Goal: Information Seeking & Learning: Check status

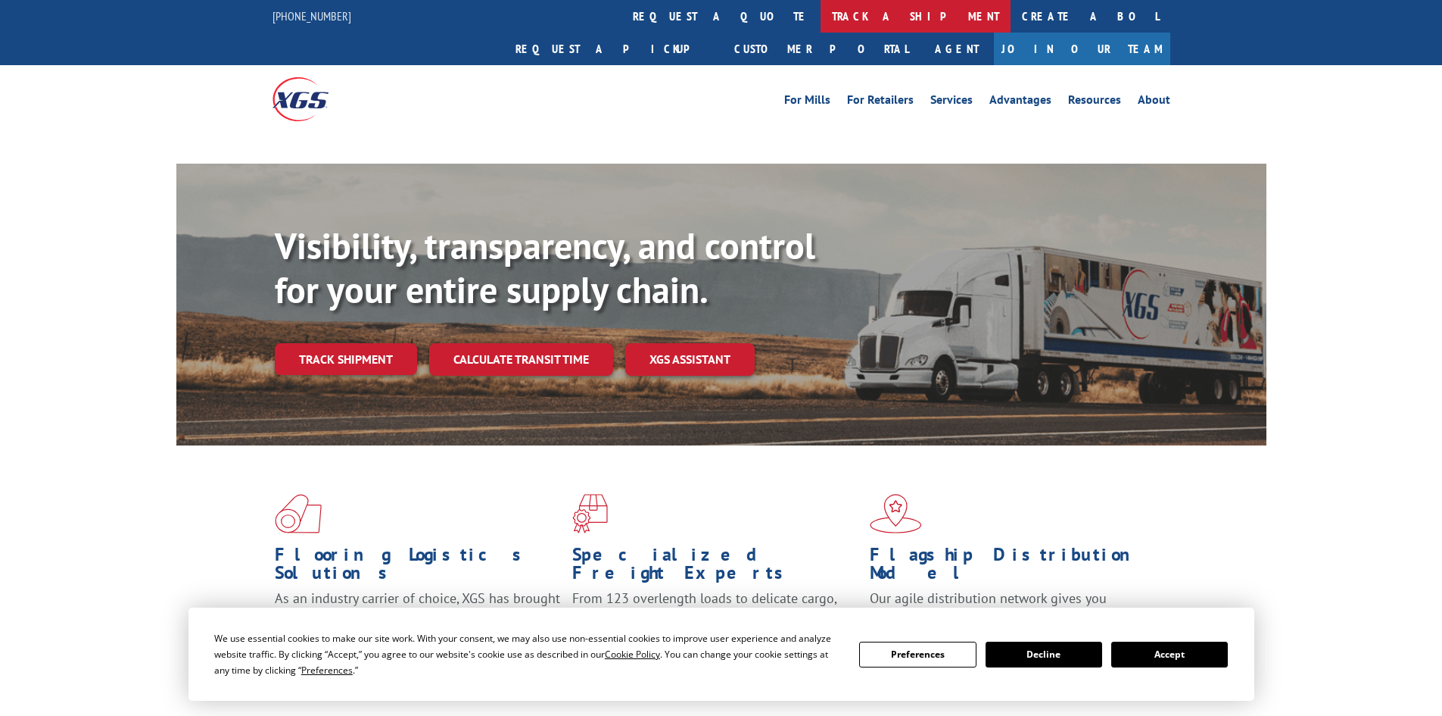
click at [821, 16] on link "track a shipment" at bounding box center [916, 16] width 190 height 33
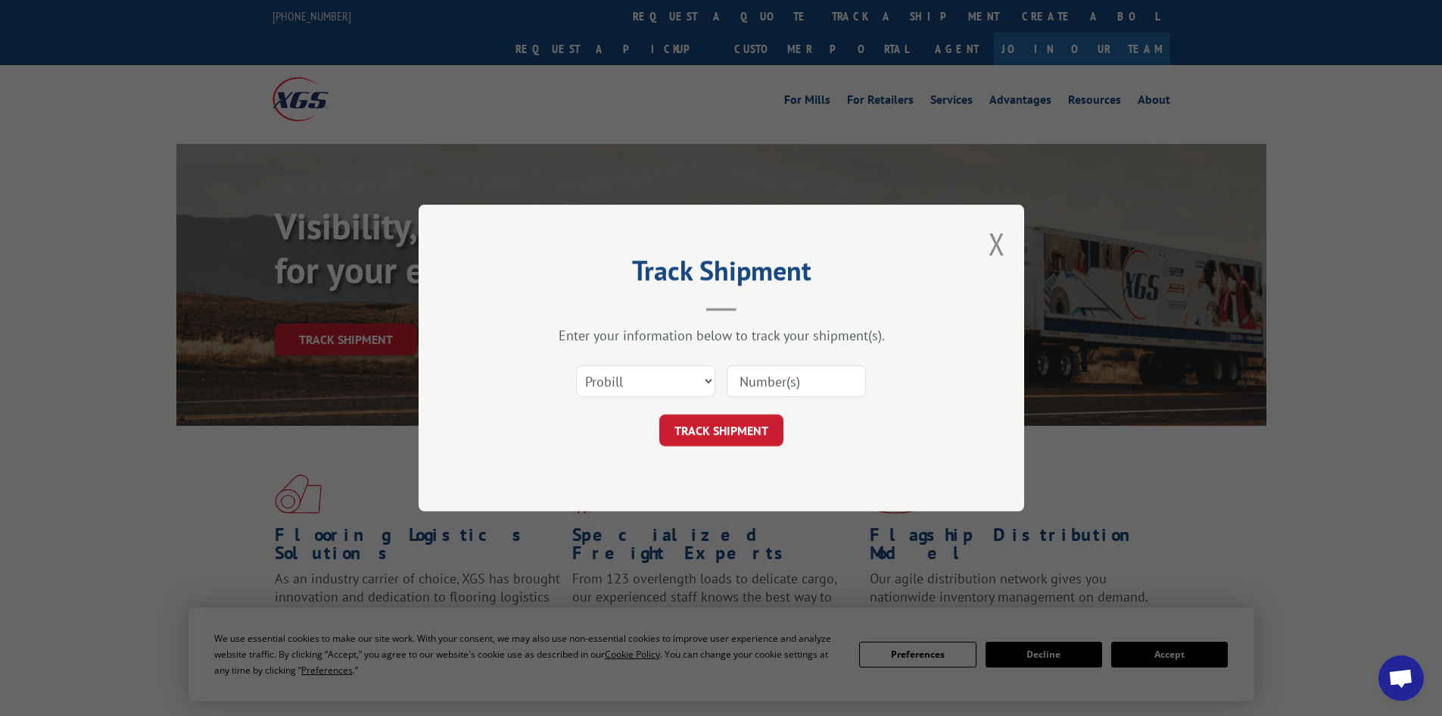
click at [613, 388] on select "Select category... Probill BOL PO" at bounding box center [645, 381] width 139 height 32
select select "bol"
click at [576, 365] on select "Select category... Probill BOL PO" at bounding box center [645, 381] width 139 height 32
click at [810, 373] on input at bounding box center [796, 381] width 139 height 32
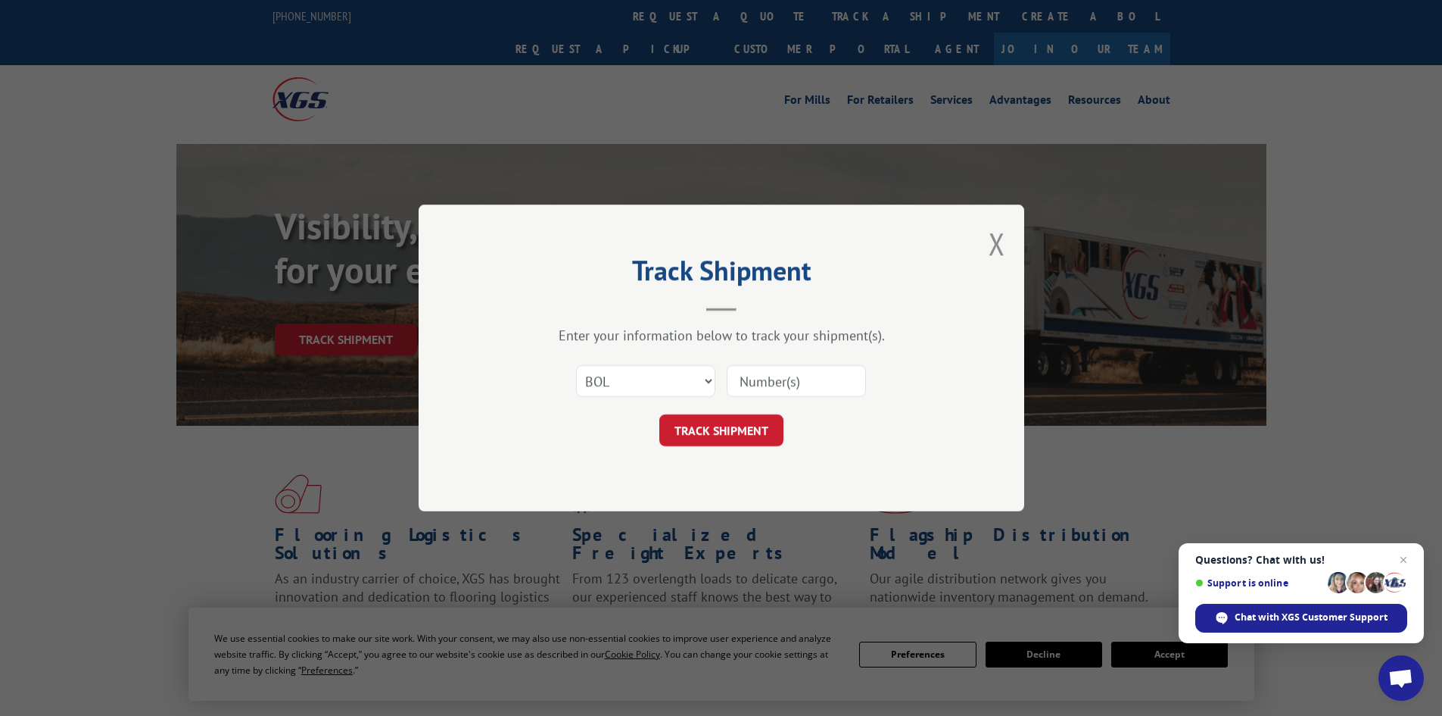
paste input "6021623"
type input "6021623"
click at [1403, 557] on span "Close chat" at bounding box center [1404, 559] width 18 height 18
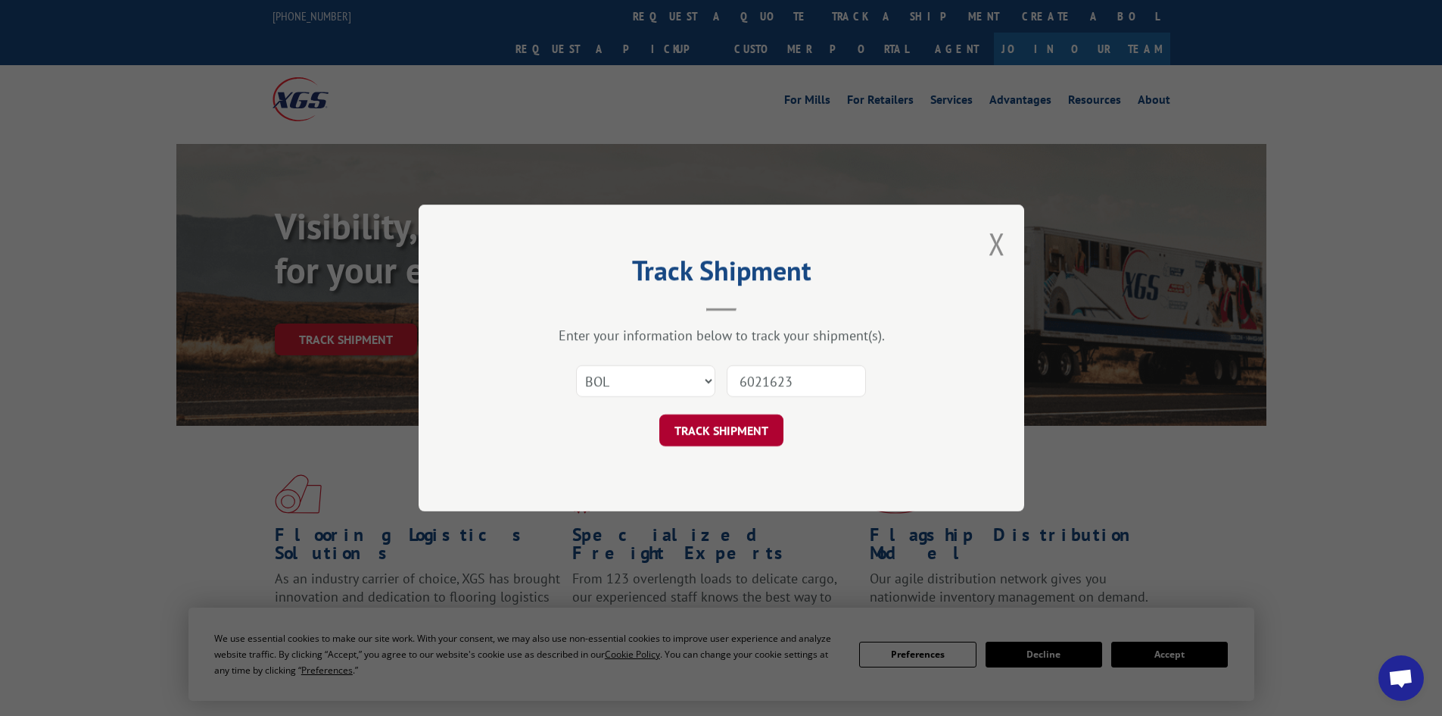
click at [728, 436] on button "TRACK SHIPMENT" at bounding box center [722, 430] width 124 height 32
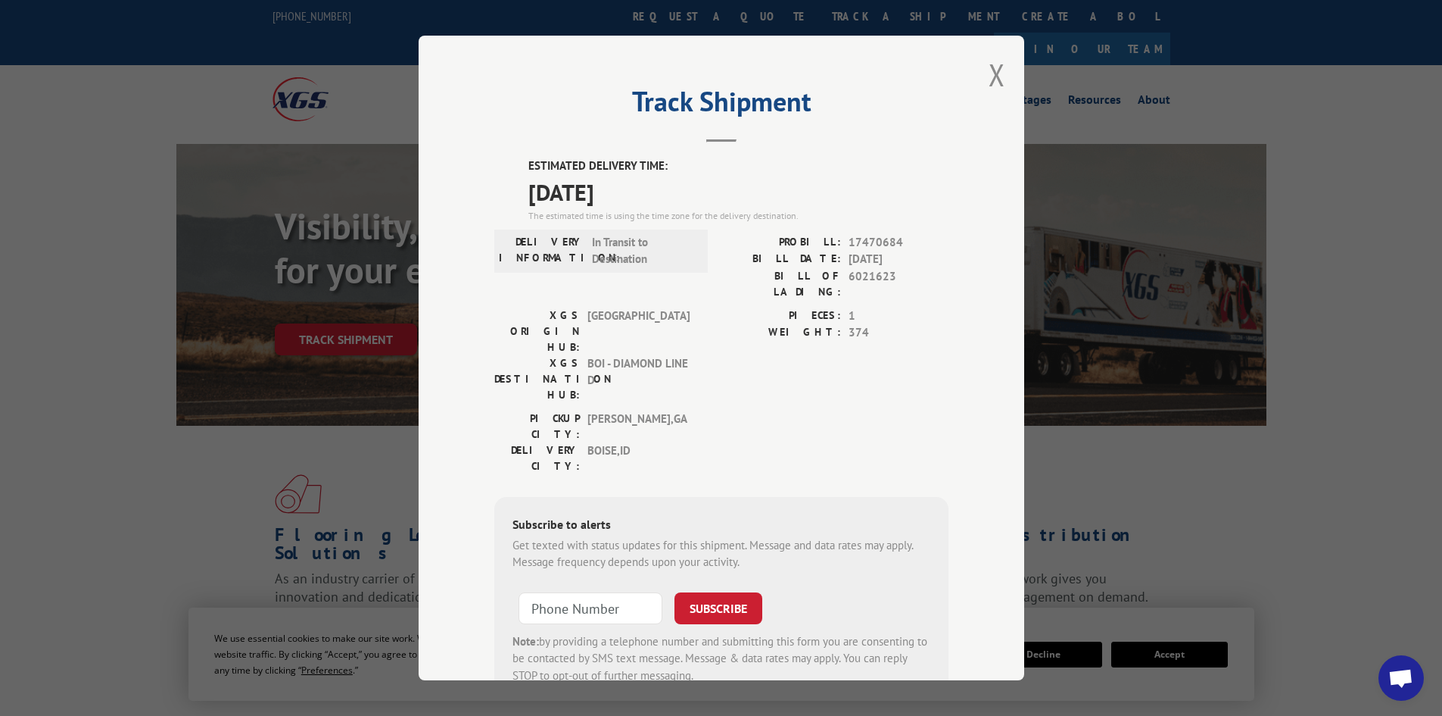
drag, startPoint x: 647, startPoint y: 190, endPoint x: 512, endPoint y: 161, distance: 138.0
click at [513, 161] on div "ESTIMATED DELIVERY TIME: [DATE] The estimated time is using the time zone for t…" at bounding box center [721, 429] width 454 height 544
copy div "ESTIMATED DELIVERY TIME: [DATE]"
drag, startPoint x: 993, startPoint y: 77, endPoint x: 981, endPoint y: 61, distance: 20.0
click at [990, 76] on button "Close modal" at bounding box center [997, 75] width 17 height 40
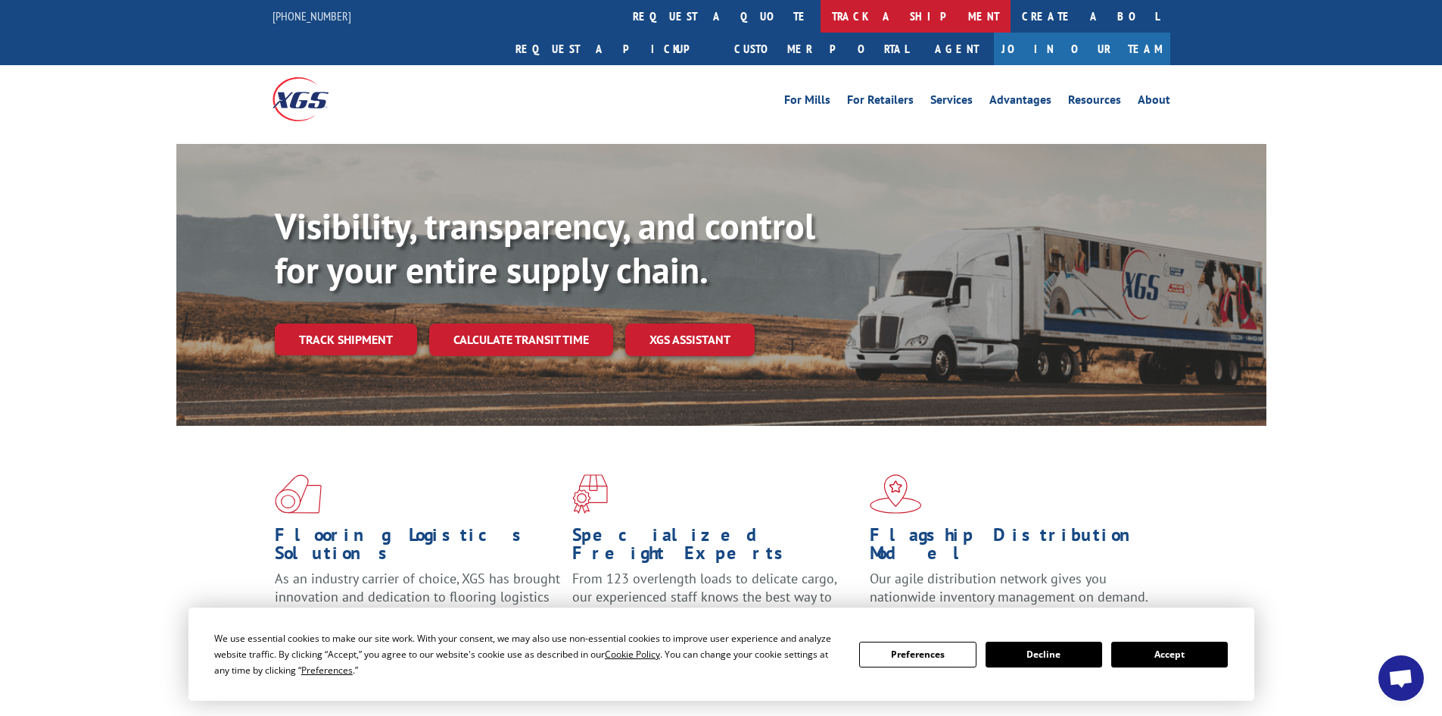
click at [821, 18] on link "track a shipment" at bounding box center [916, 16] width 190 height 33
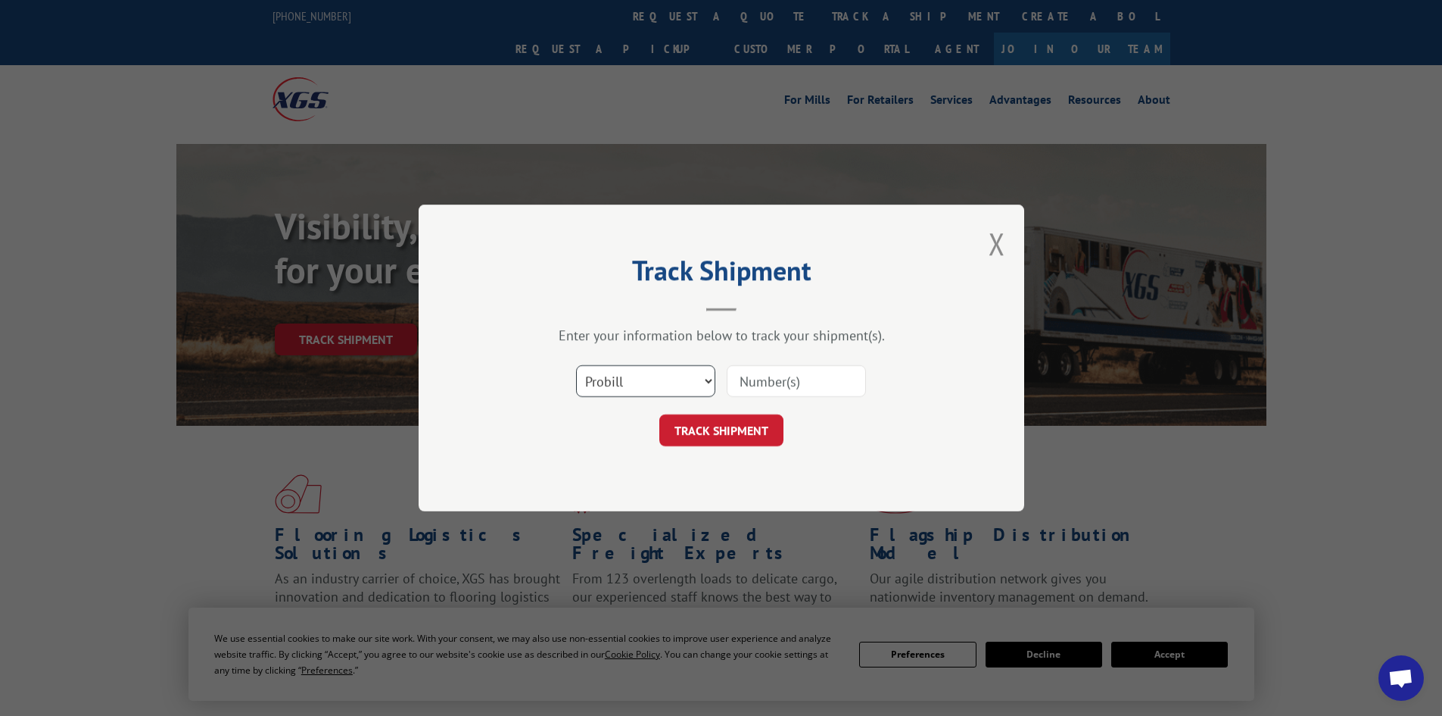
click at [635, 382] on select "Select category... Probill BOL PO" at bounding box center [645, 381] width 139 height 32
select select "bol"
click at [576, 365] on select "Select category... Probill BOL PO" at bounding box center [645, 381] width 139 height 32
click at [758, 378] on input at bounding box center [796, 381] width 139 height 32
paste input "6023909"
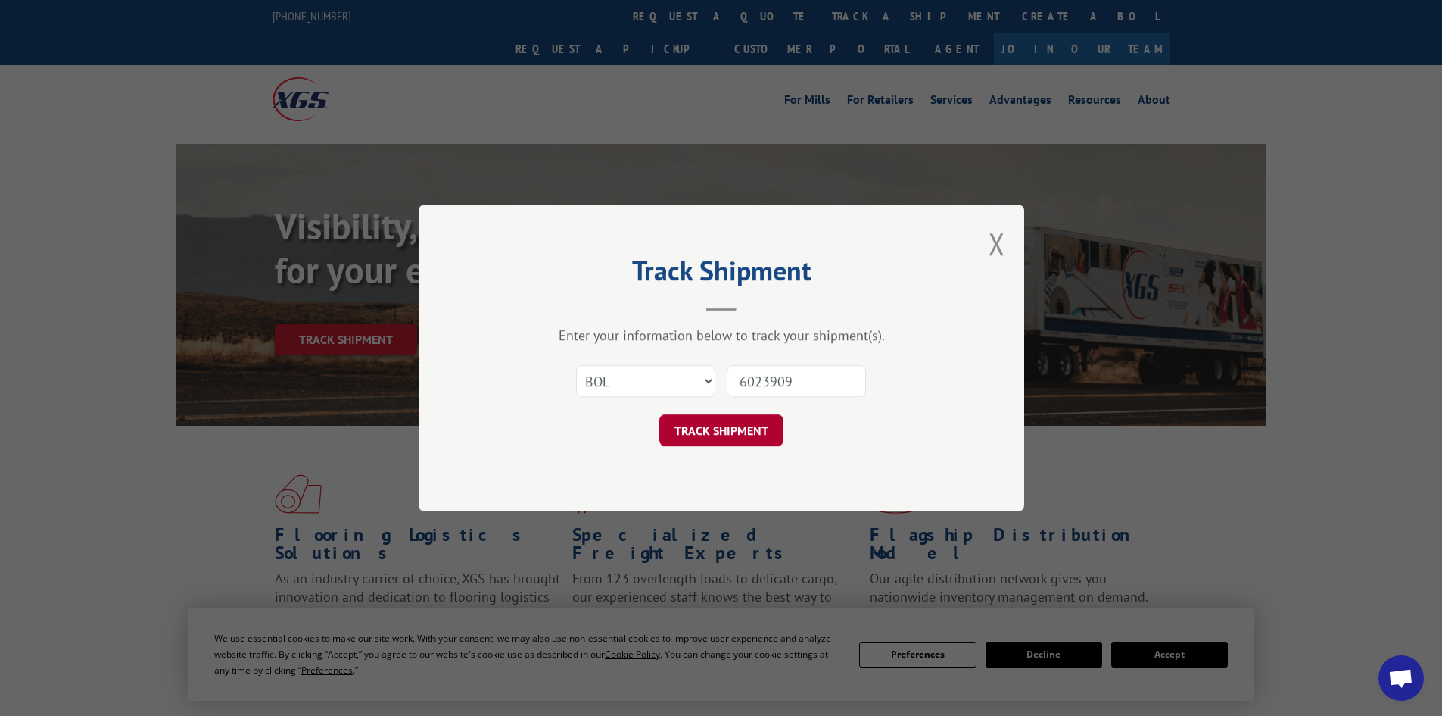
type input "6023909"
click at [712, 426] on button "TRACK SHIPMENT" at bounding box center [722, 430] width 124 height 32
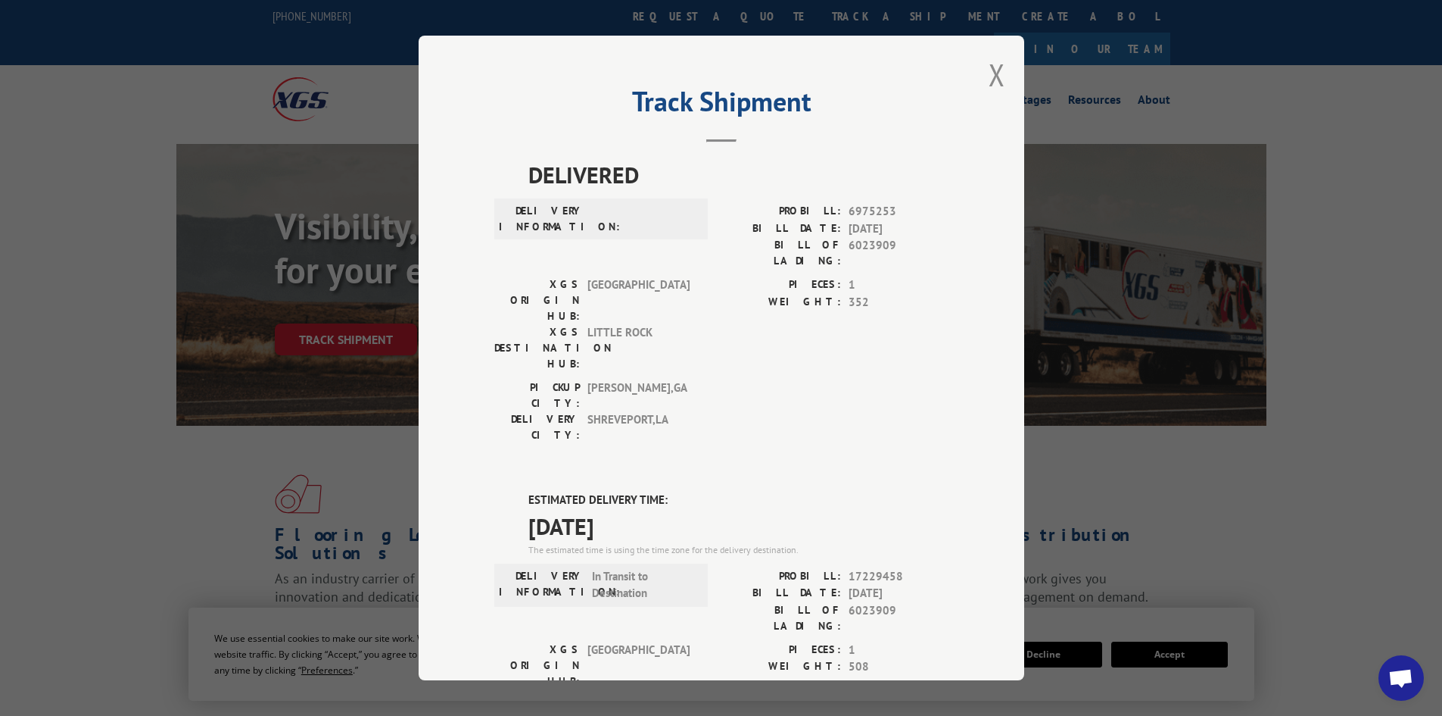
drag, startPoint x: 676, startPoint y: 428, endPoint x: 523, endPoint y: 407, distance: 154.3
click at [529, 491] on div "ESTIMATED DELIVERY TIME: [DATE] The estimated time is using the time zone for t…" at bounding box center [739, 523] width 420 height 65
copy div "ESTIMATED DELIVERY TIME: [DATE]"
click at [990, 78] on button "Close modal" at bounding box center [997, 75] width 17 height 40
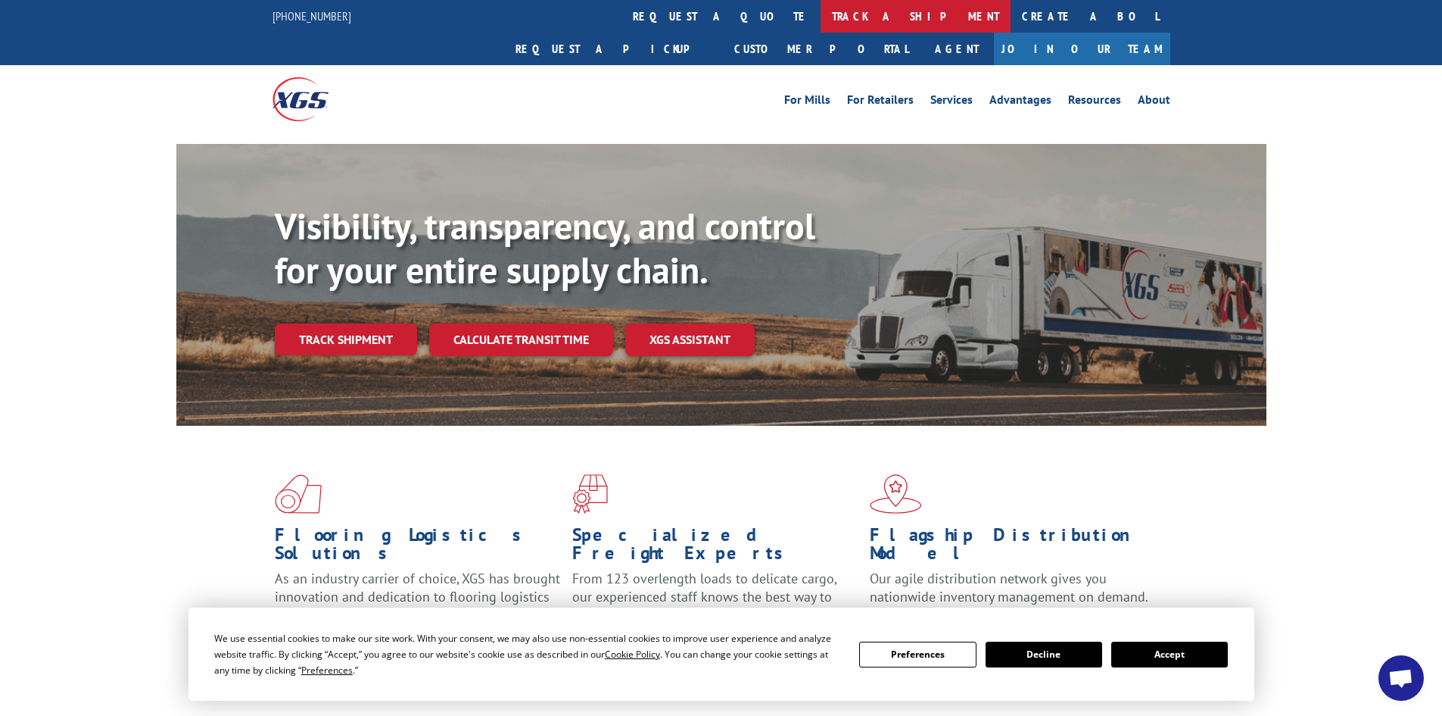
click at [821, 10] on link "track a shipment" at bounding box center [916, 16] width 190 height 33
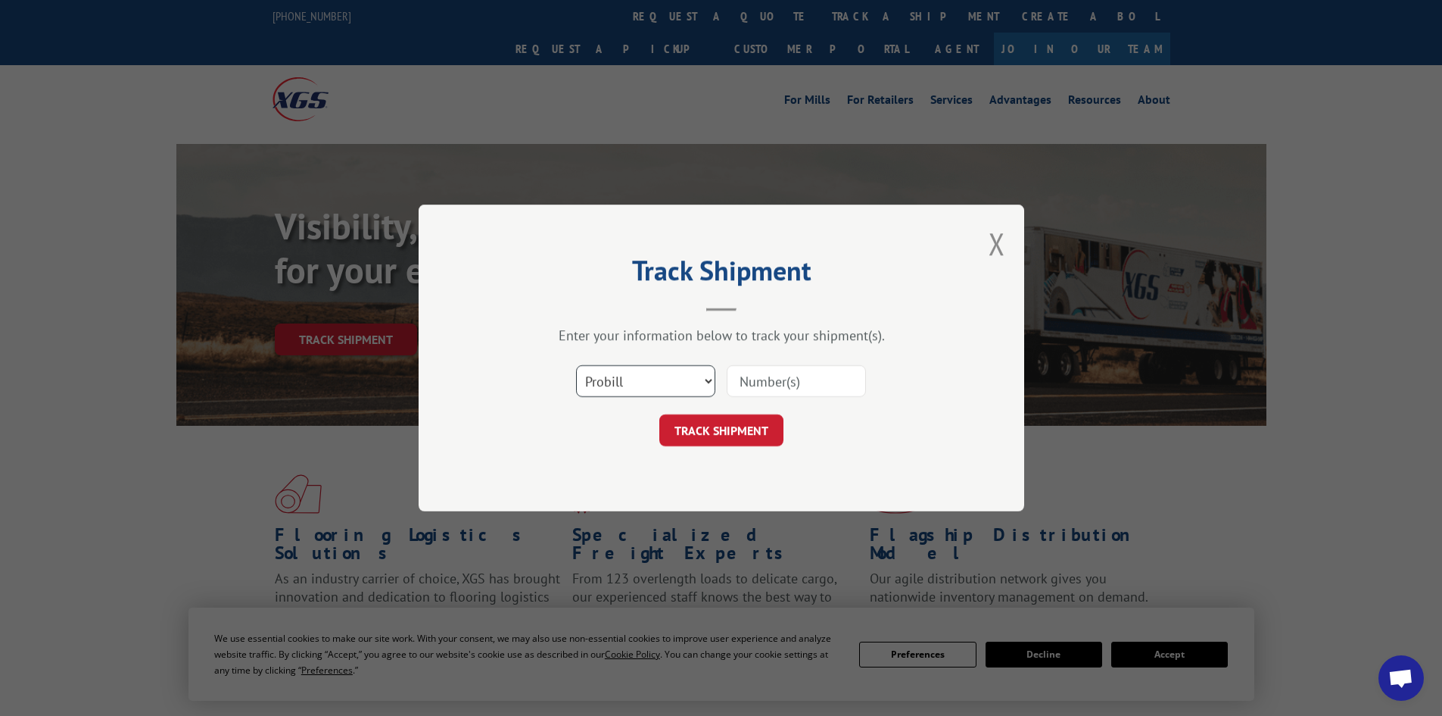
click at [633, 375] on select "Select category... Probill BOL PO" at bounding box center [645, 381] width 139 height 32
select select "bol"
click at [576, 365] on select "Select category... Probill BOL PO" at bounding box center [645, 381] width 139 height 32
click at [757, 379] on input at bounding box center [796, 381] width 139 height 32
paste input "6017001"
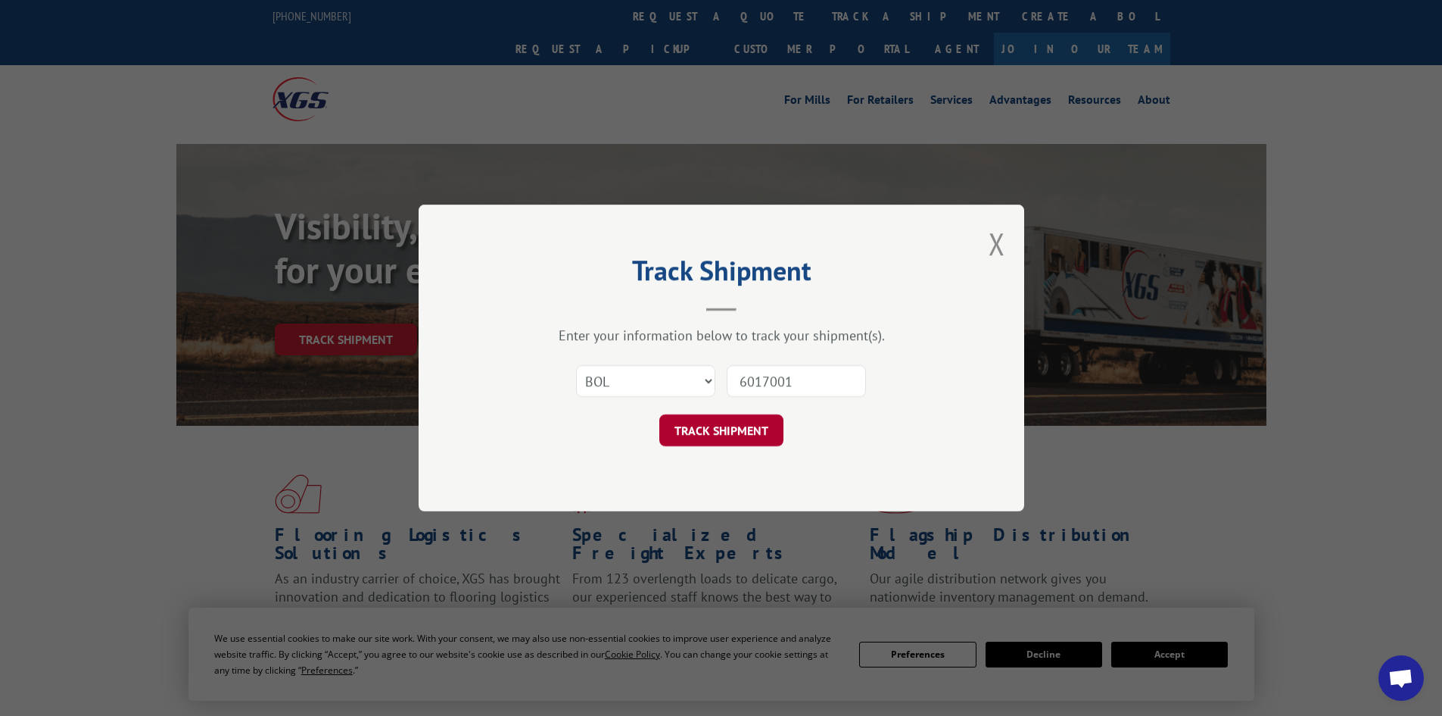
type input "6017001"
click at [715, 430] on button "TRACK SHIPMENT" at bounding box center [722, 430] width 124 height 32
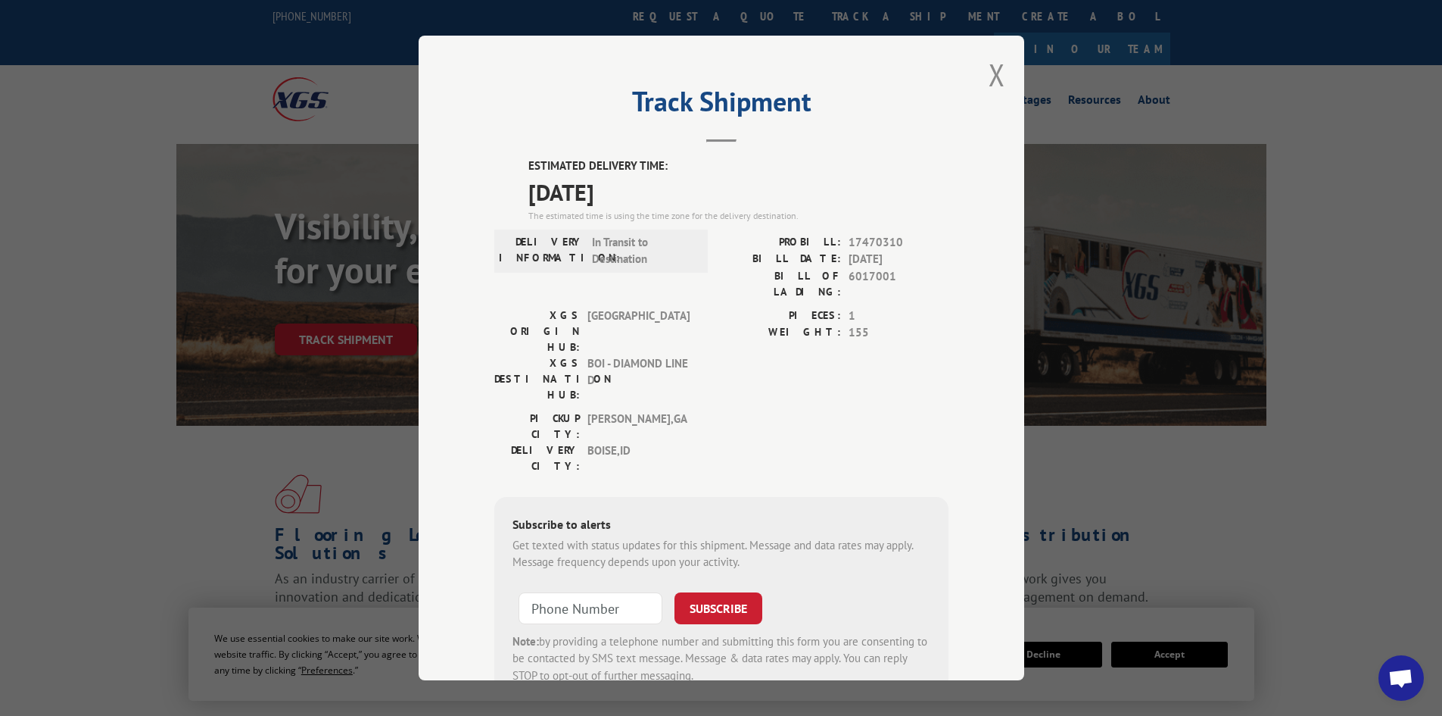
drag, startPoint x: 656, startPoint y: 186, endPoint x: 508, endPoint y: 170, distance: 148.5
click at [508, 170] on div "ESTIMATED DELIVERY TIME: [DATE] The estimated time is using the time zone for t…" at bounding box center [721, 429] width 454 height 544
click at [566, 166] on label "ESTIMATED DELIVERY TIME:" at bounding box center [739, 165] width 420 height 17
drag, startPoint x: 652, startPoint y: 194, endPoint x: 510, endPoint y: 165, distance: 145.2
click at [509, 166] on div "ESTIMATED DELIVERY TIME: [DATE] The estimated time is using the time zone for t…" at bounding box center [721, 429] width 454 height 544
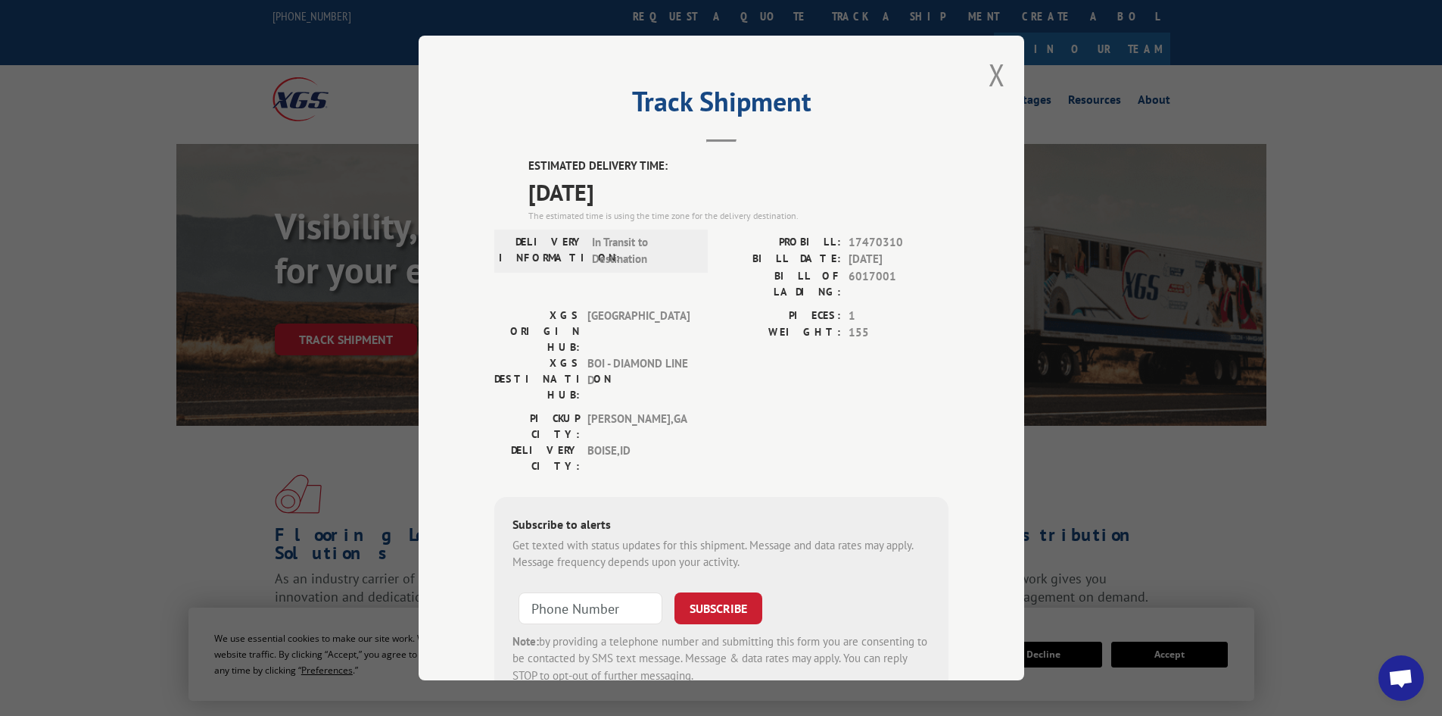
copy div "ESTIMATED DELIVERY TIME: [DATE]"
click at [991, 76] on button "Close modal" at bounding box center [997, 75] width 17 height 40
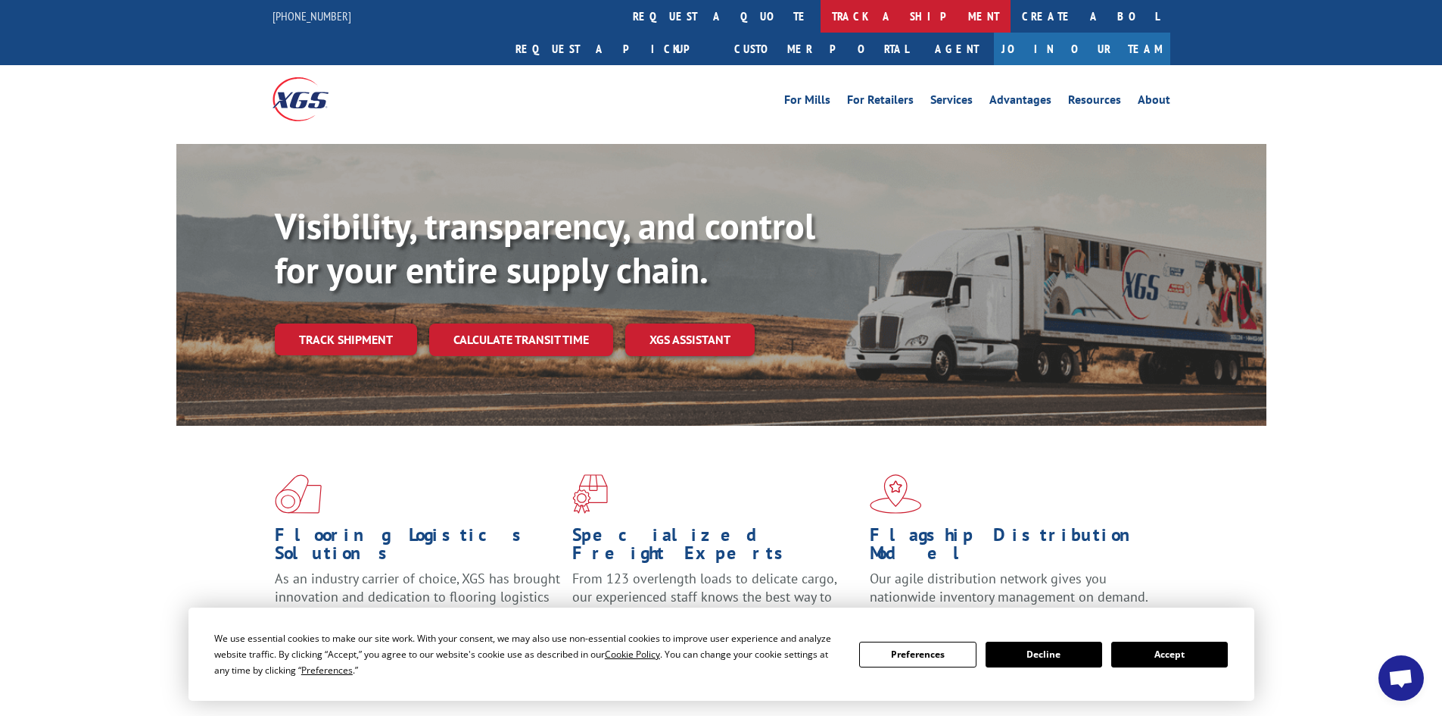
click at [821, 16] on link "track a shipment" at bounding box center [916, 16] width 190 height 33
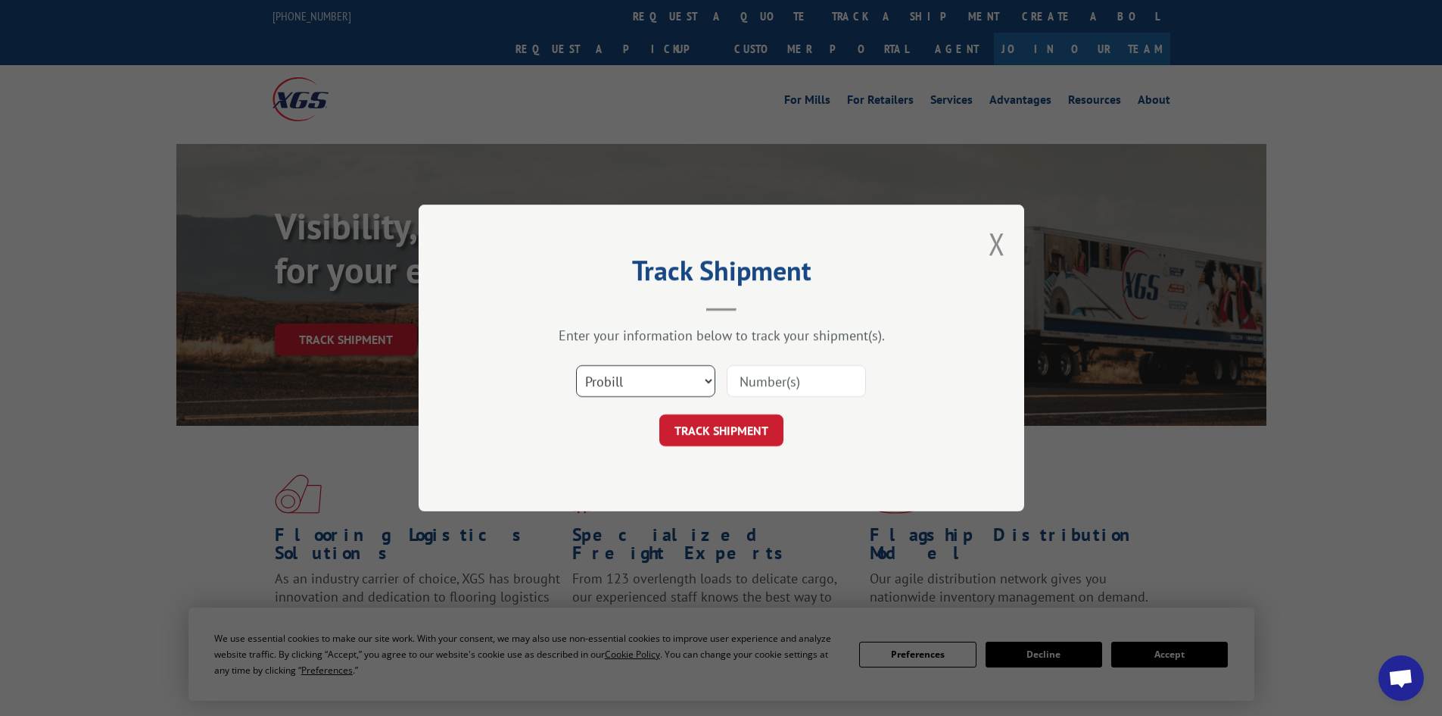
click at [626, 377] on select "Select category... Probill BOL PO" at bounding box center [645, 381] width 139 height 32
select select "bol"
click at [576, 365] on select "Select category... Probill BOL PO" at bounding box center [645, 381] width 139 height 32
click at [770, 382] on input at bounding box center [796, 381] width 139 height 32
paste input "6014281"
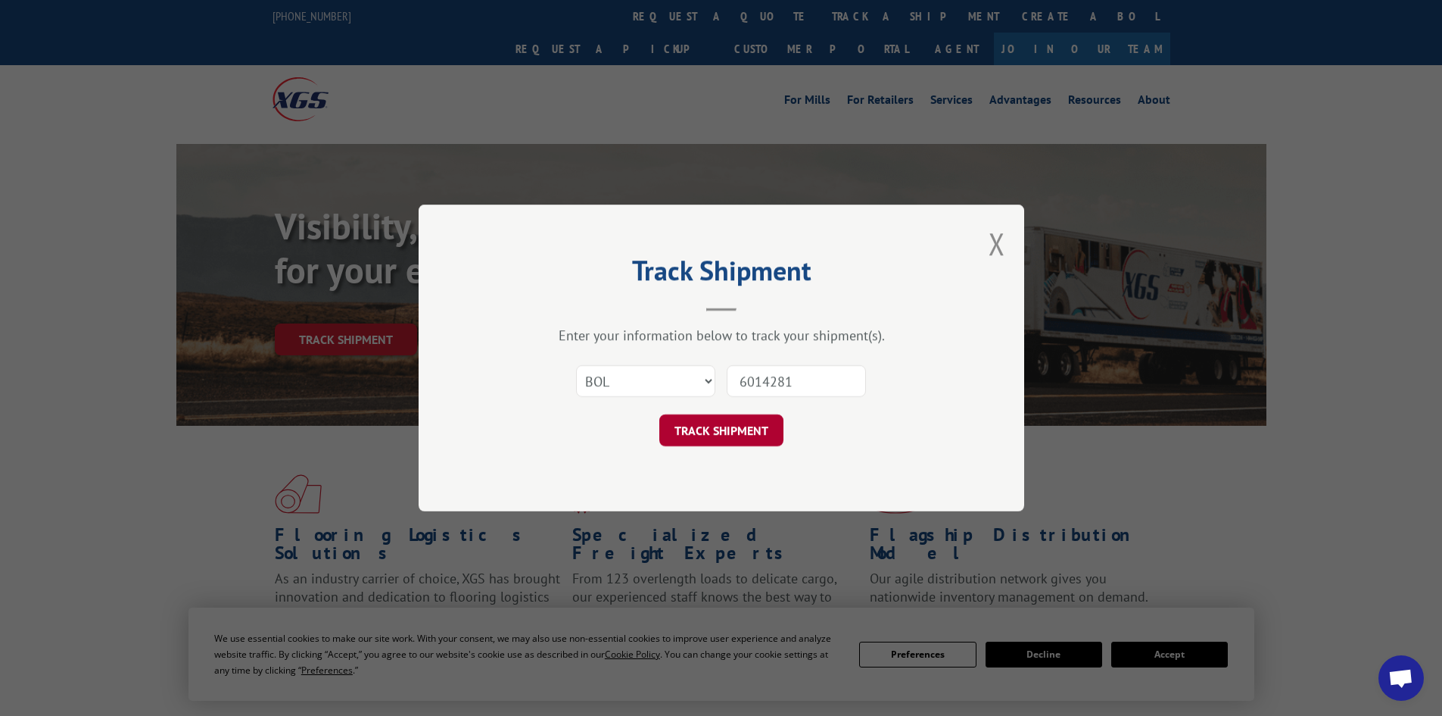
type input "6014281"
click at [719, 436] on button "TRACK SHIPMENT" at bounding box center [722, 430] width 124 height 32
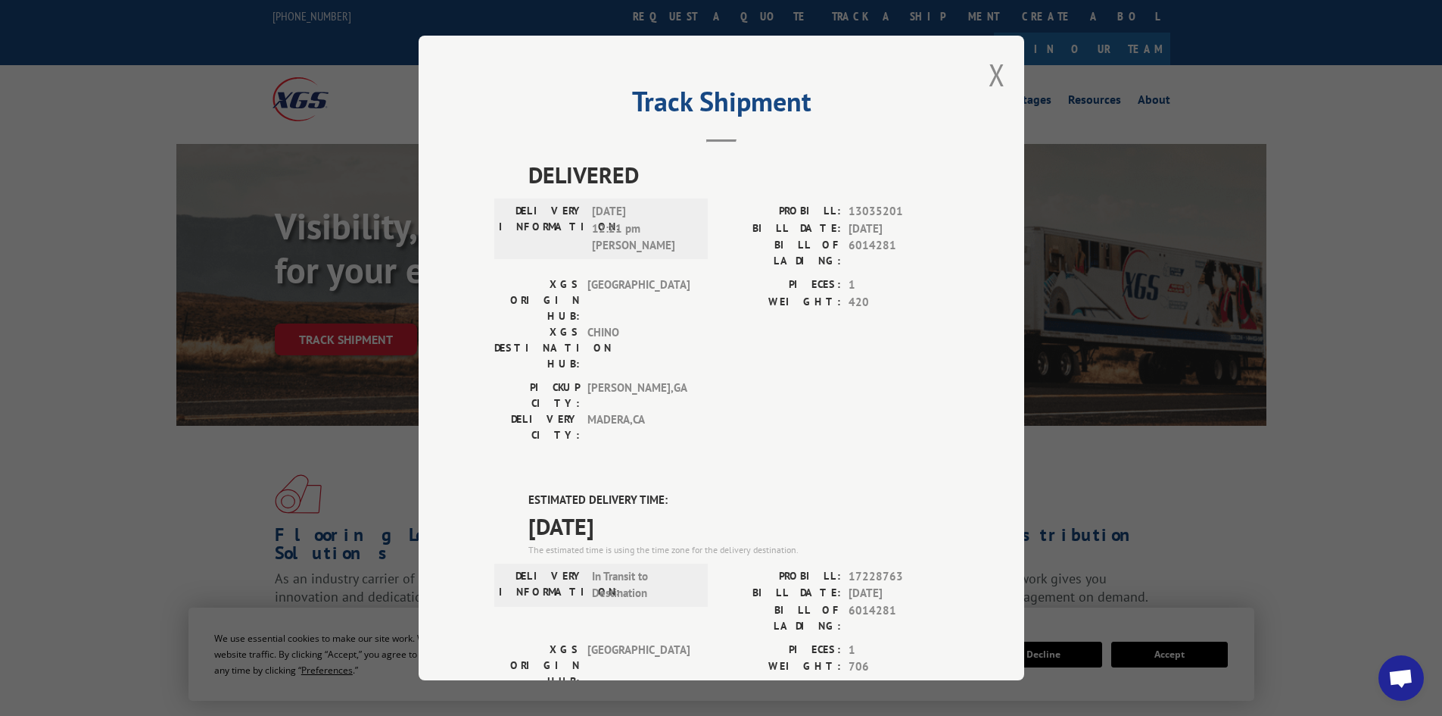
drag, startPoint x: 518, startPoint y: 415, endPoint x: 672, endPoint y: 438, distance: 155.4
copy div "ESTIMATED DELIVERY TIME: [DATE]"
click at [995, 70] on button "Close modal" at bounding box center [997, 75] width 17 height 40
